Goal: Task Accomplishment & Management: Manage account settings

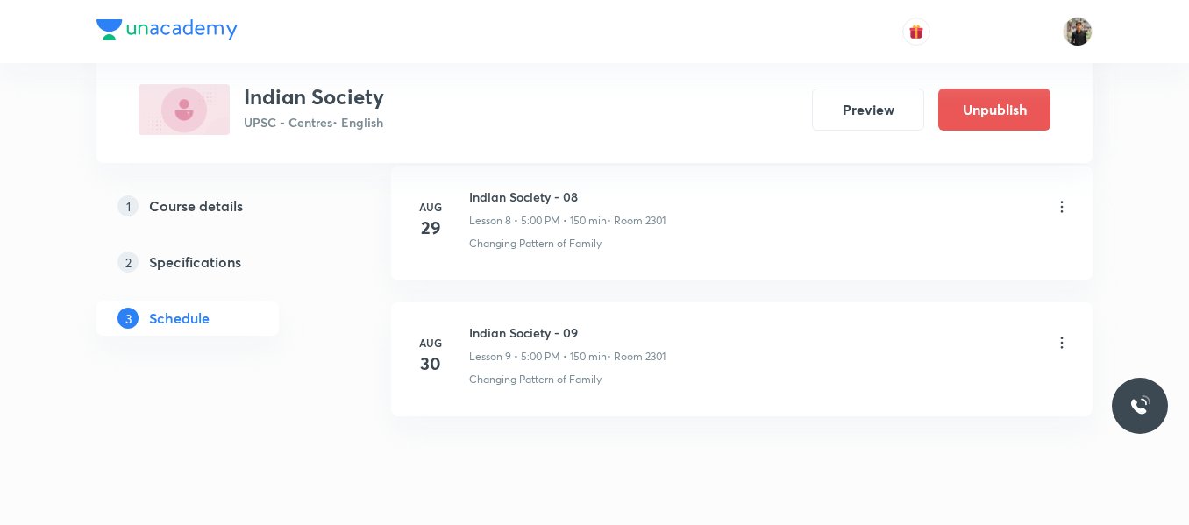
scroll to position [2103, 0]
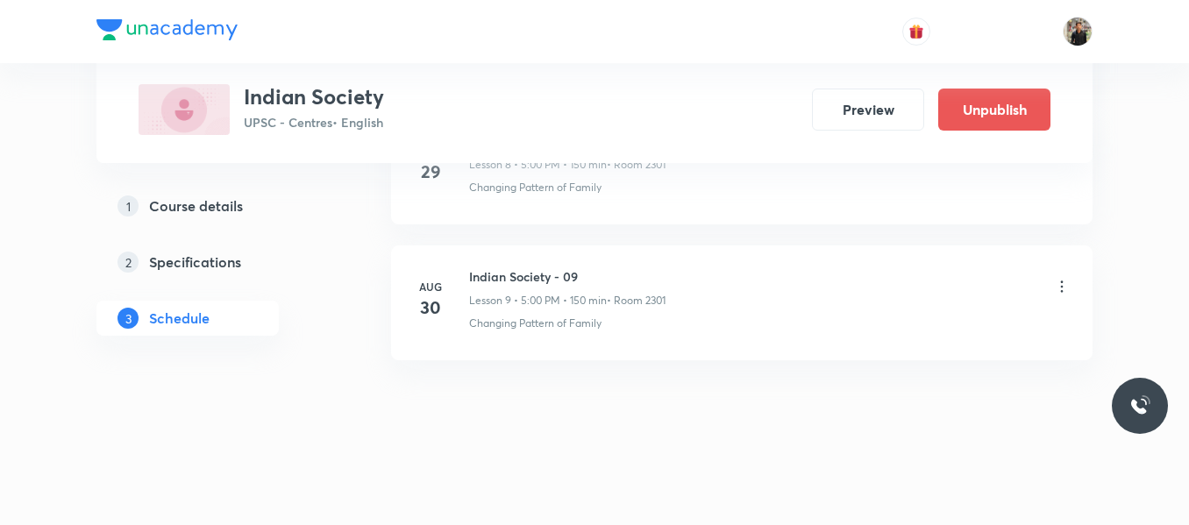
click at [1065, 289] on icon at bounding box center [1062, 287] width 18 height 18
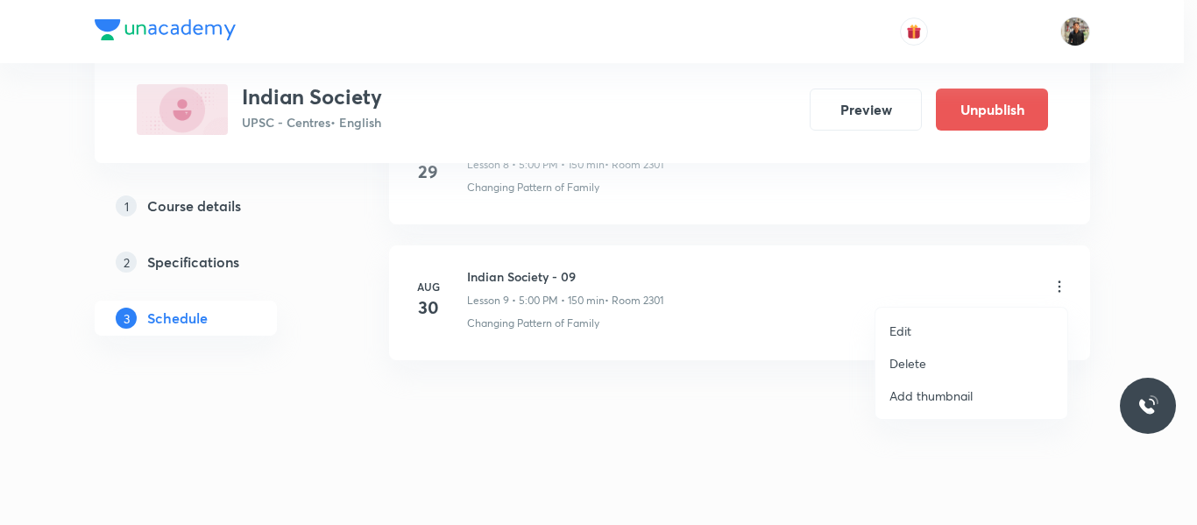
click at [937, 356] on li "Delete" at bounding box center [972, 363] width 192 height 32
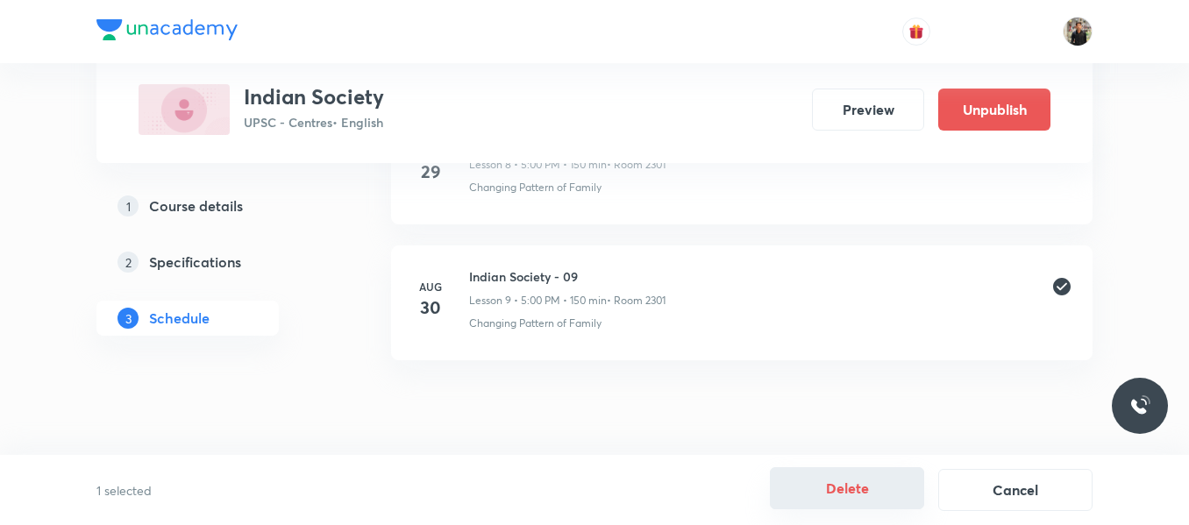
click at [841, 493] on button "Delete" at bounding box center [847, 488] width 154 height 42
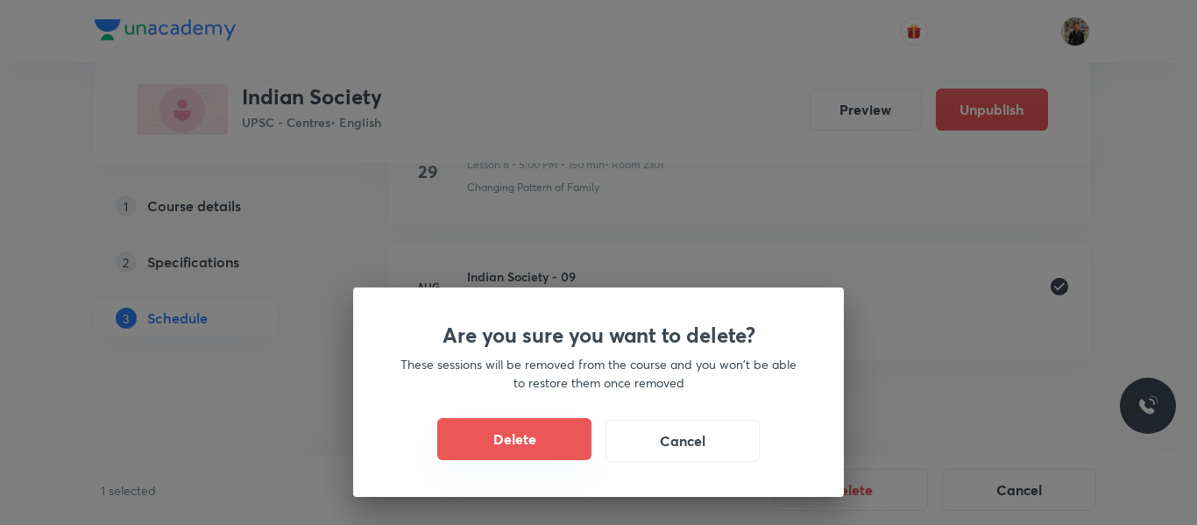
click at [548, 435] on button "Delete" at bounding box center [514, 439] width 154 height 42
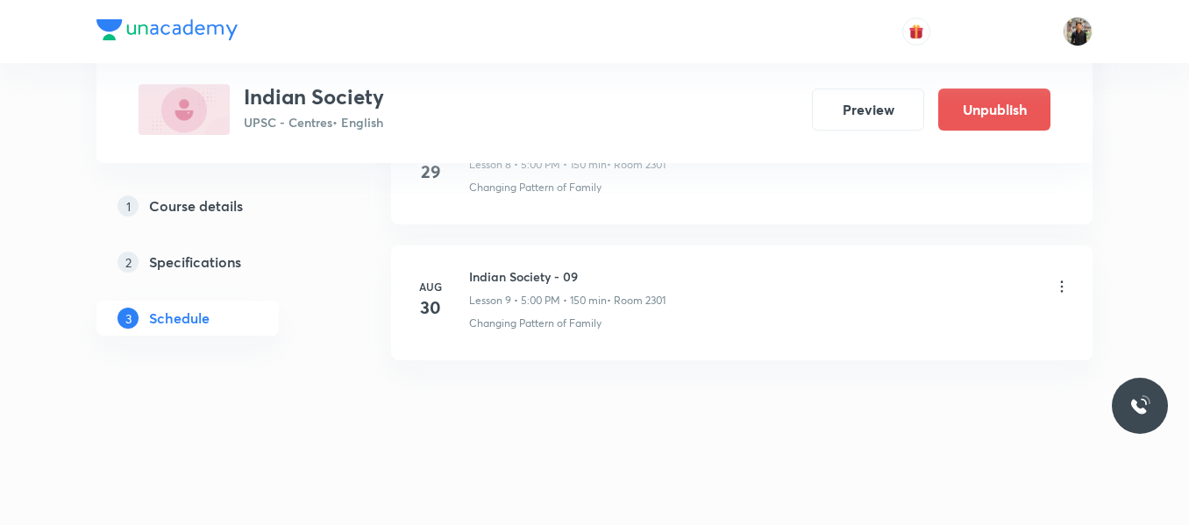
scroll to position [1967, 0]
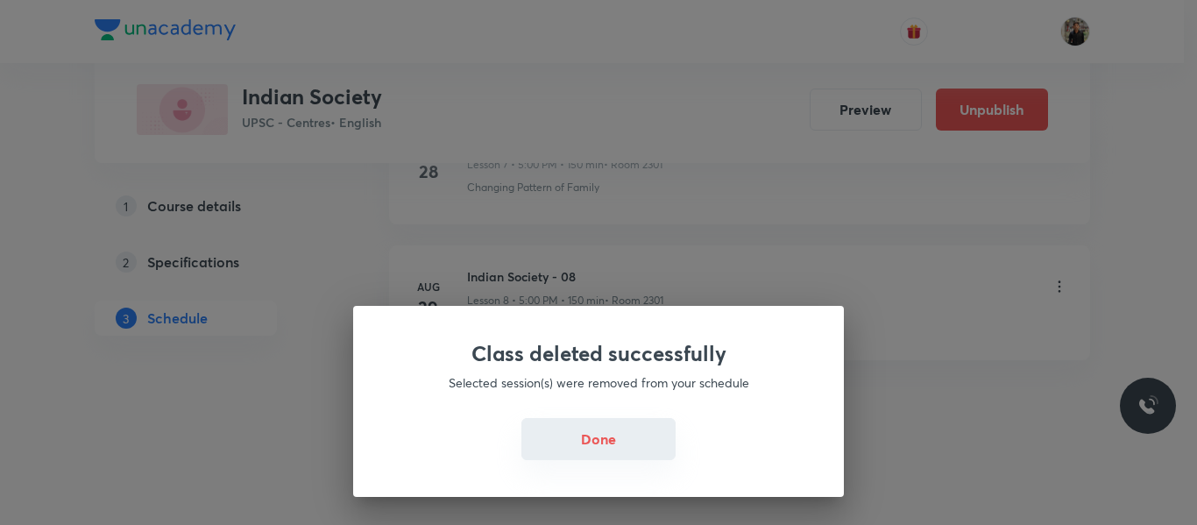
click at [602, 447] on button "Done" at bounding box center [599, 439] width 154 height 42
